Goal: Navigation & Orientation: Find specific page/section

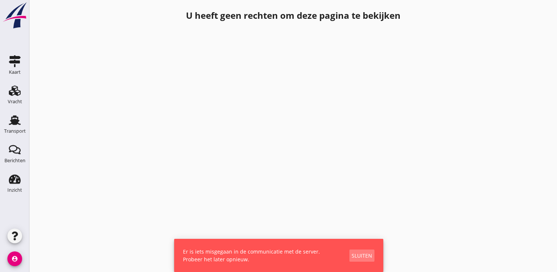
click at [363, 255] on div "Sluiten" at bounding box center [361, 255] width 21 height 8
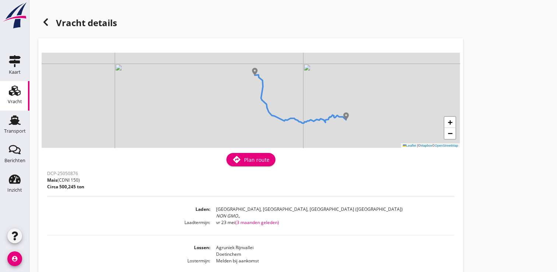
click at [21, 106] on div "Vracht" at bounding box center [15, 101] width 14 height 10
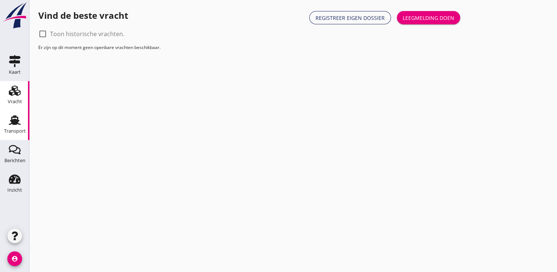
click at [9, 130] on div "Transport" at bounding box center [15, 130] width 22 height 5
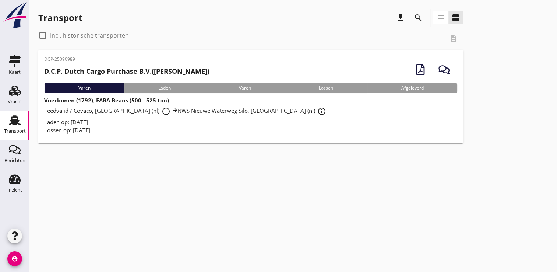
click at [202, 108] on span "Feedvalid / Covaco, Munnikenland (nl) info_outline [GEOGRAPHIC_DATA] (nl) info_…" at bounding box center [186, 110] width 284 height 7
